Goal: Information Seeking & Learning: Learn about a topic

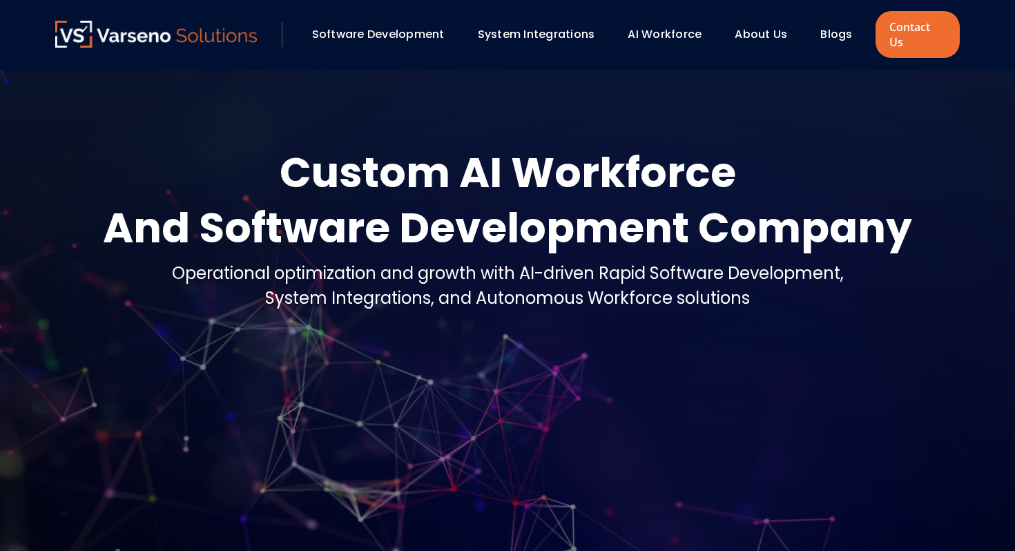
click at [839, 36] on div "Blogs" at bounding box center [842, 34] width 58 height 23
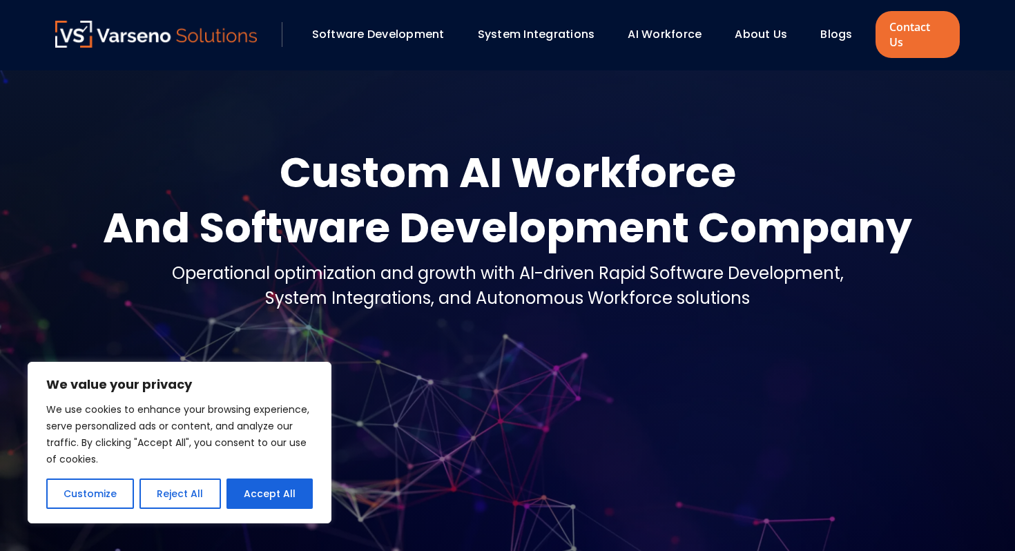
click at [835, 31] on link "Blogs" at bounding box center [836, 34] width 32 height 16
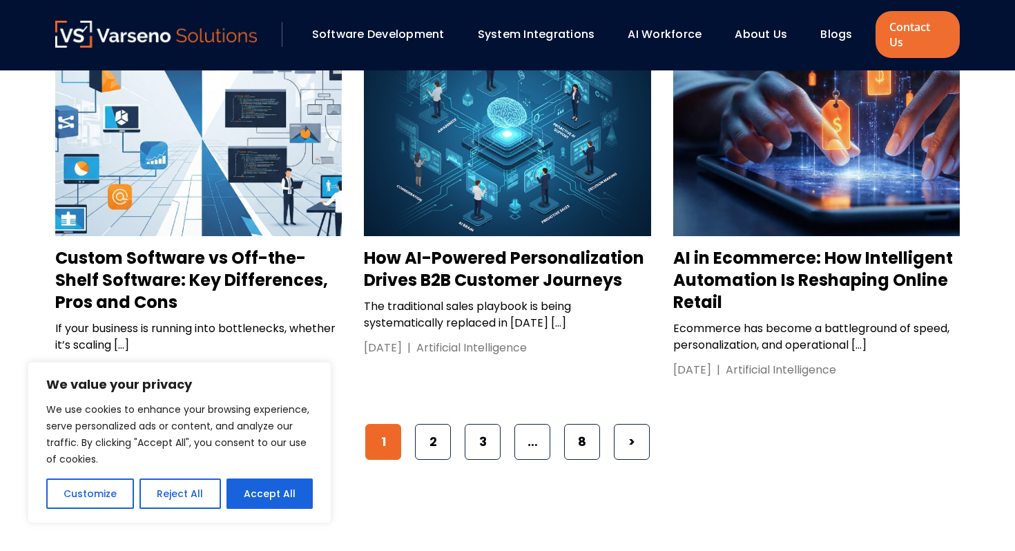
scroll to position [2175, 0]
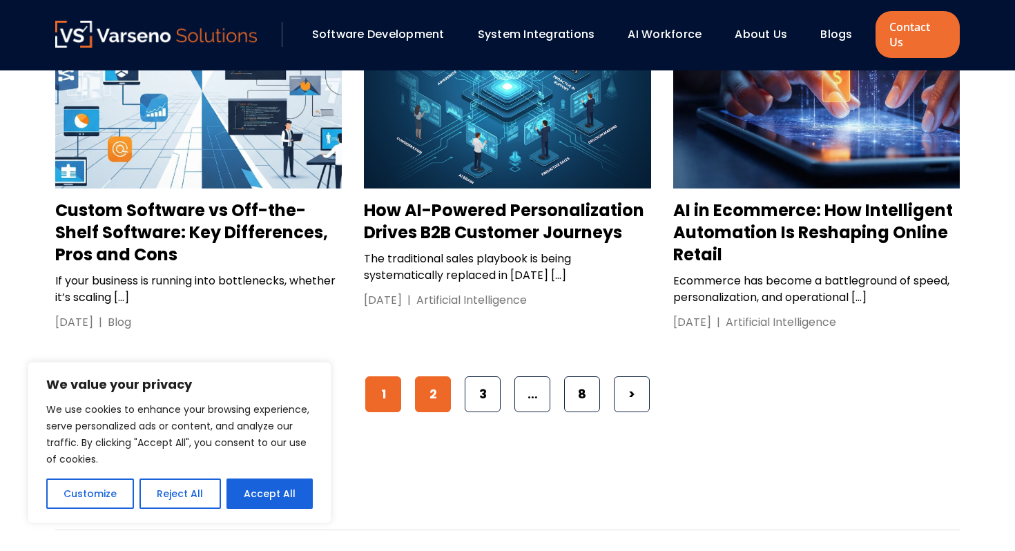
click at [425, 376] on link "2" at bounding box center [433, 394] width 36 height 36
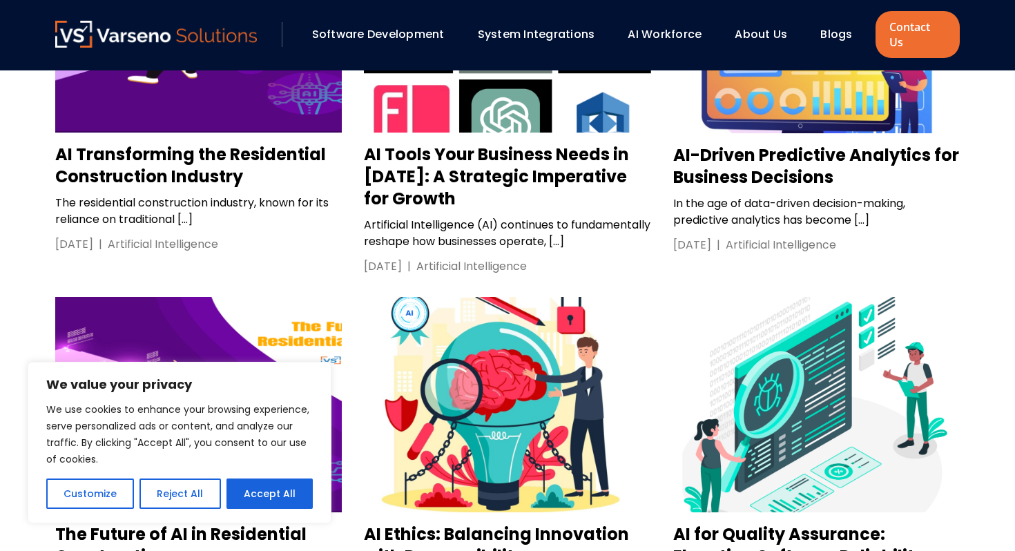
scroll to position [1477, 0]
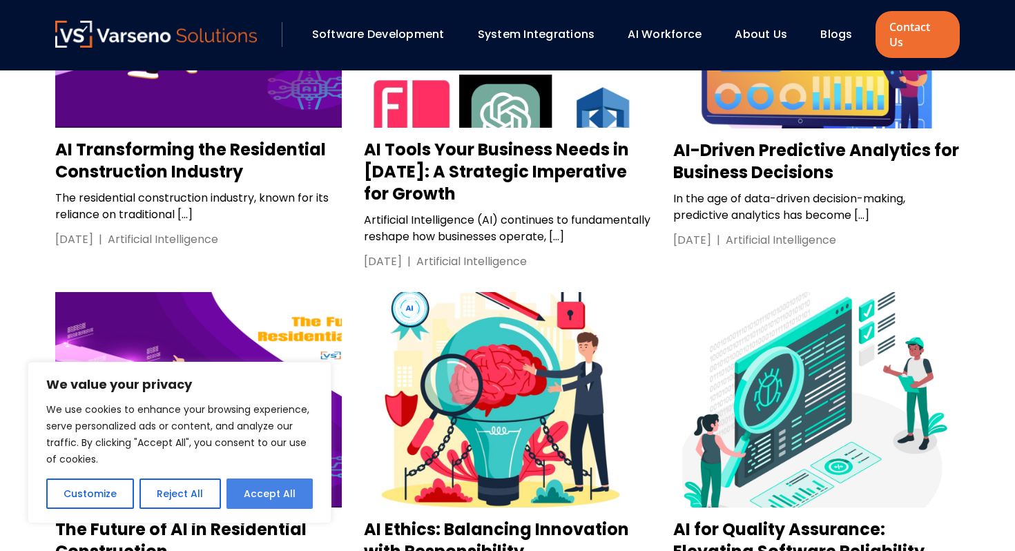
click at [269, 508] on button "Accept All" at bounding box center [269, 493] width 86 height 30
checkbox input "true"
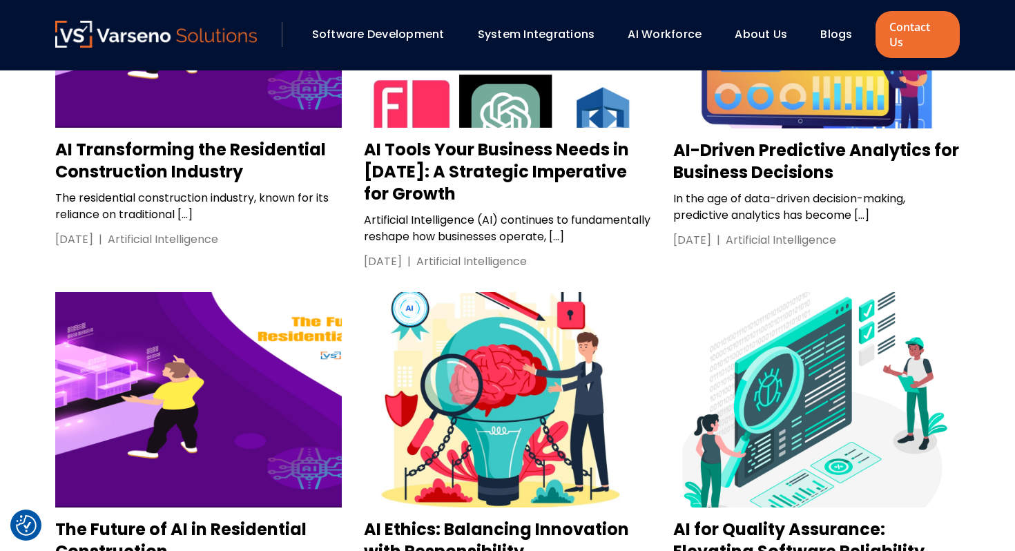
scroll to position [1413, 0]
